Goal: Find specific page/section: Find specific page/section

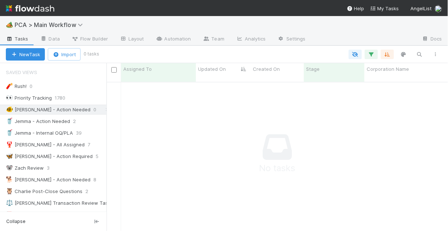
scroll to position [146, 337]
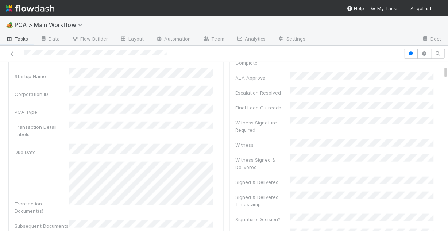
scroll to position [88, 0]
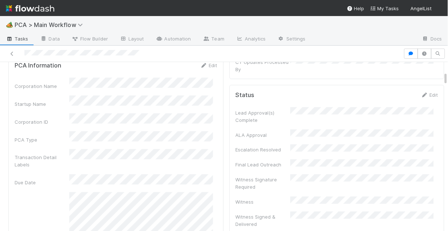
scroll to position [234, 0]
